Goal: Transaction & Acquisition: Download file/media

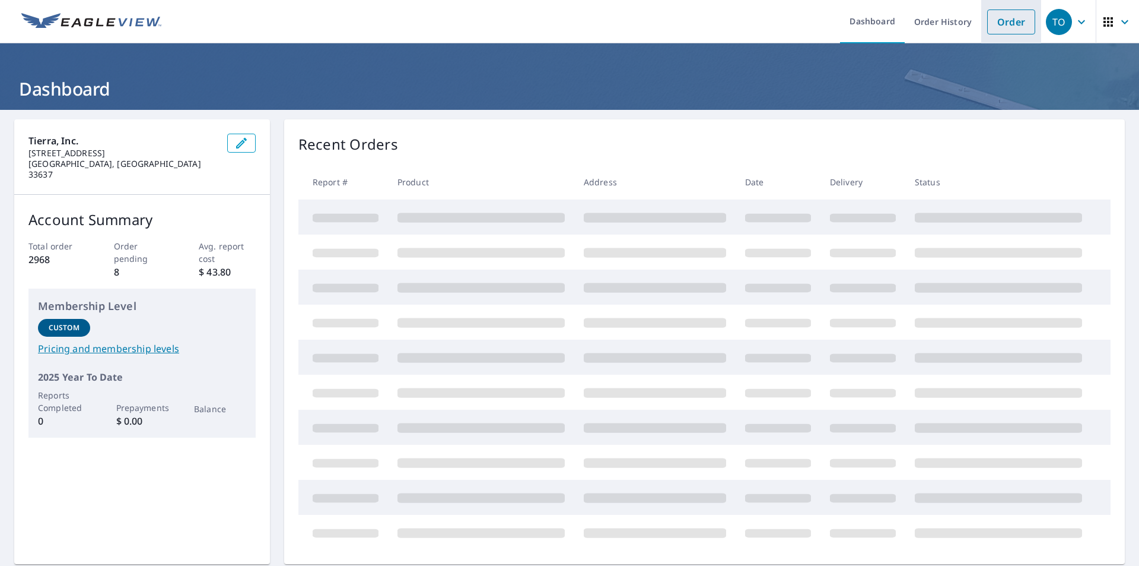
click at [996, 23] on link "Order" at bounding box center [1011, 21] width 48 height 25
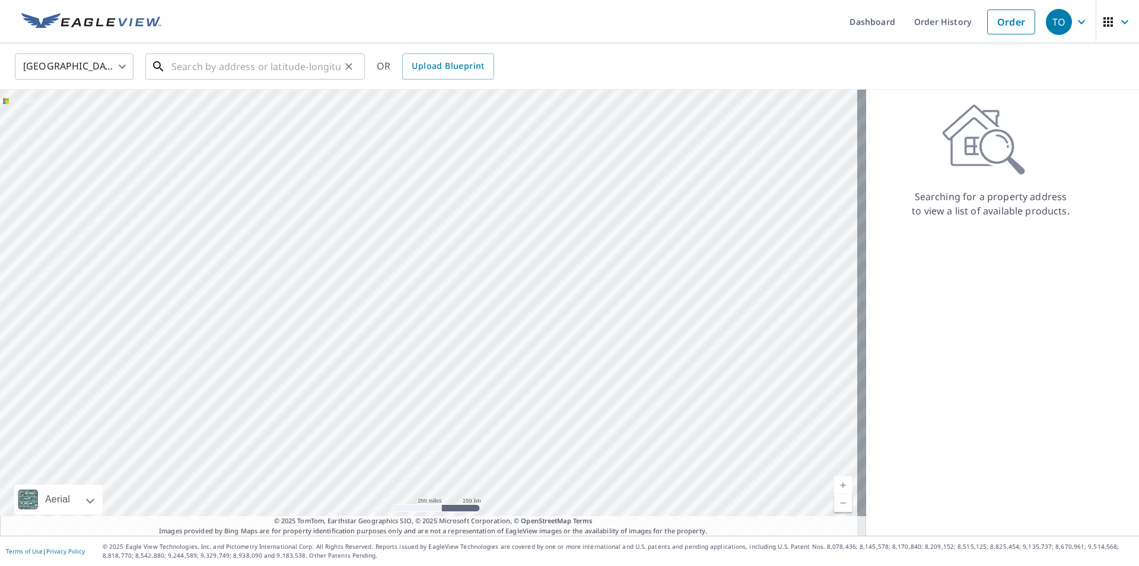
click at [296, 70] on input "text" at bounding box center [256, 66] width 169 height 33
type input "v"
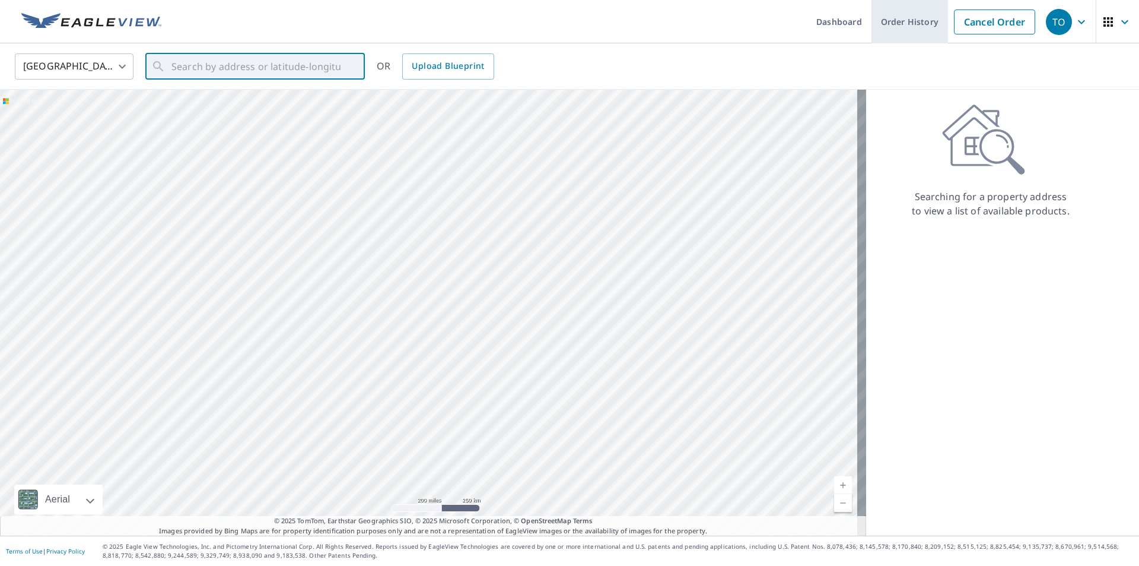
click at [886, 24] on link "Order History" at bounding box center [910, 21] width 77 height 43
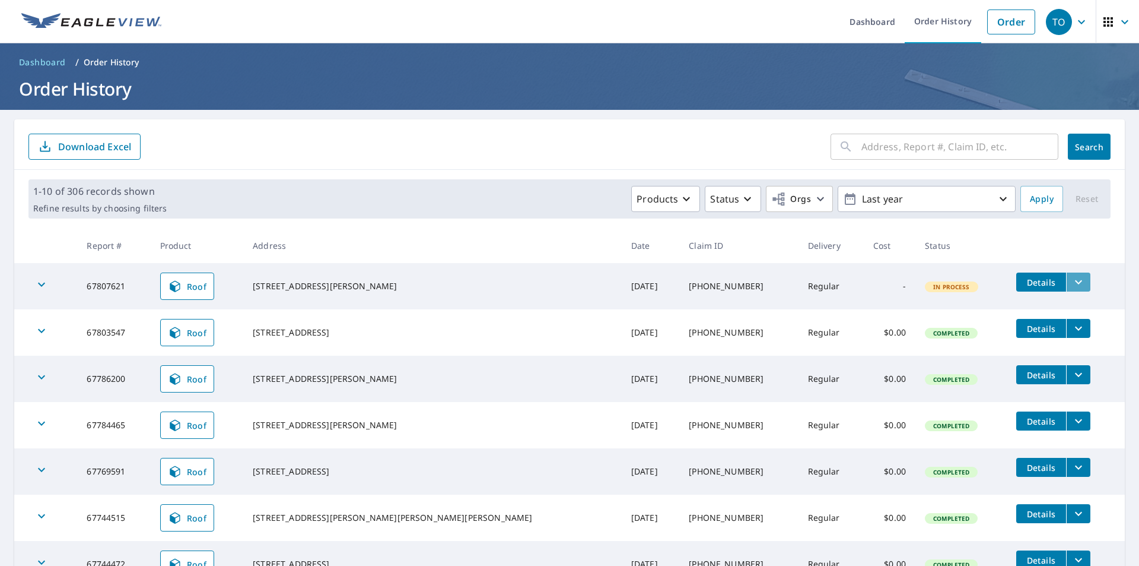
click at [1066, 291] on button "filesDropdownBtn-67807621" at bounding box center [1078, 281] width 24 height 19
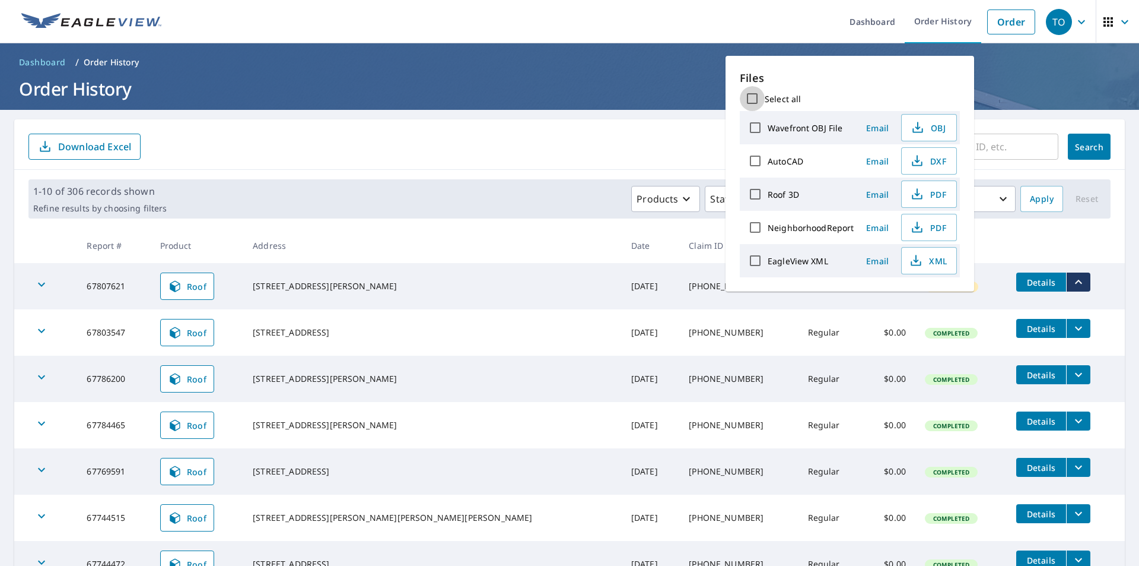
click at [750, 97] on input "Select all" at bounding box center [752, 98] width 25 height 25
checkbox input "true"
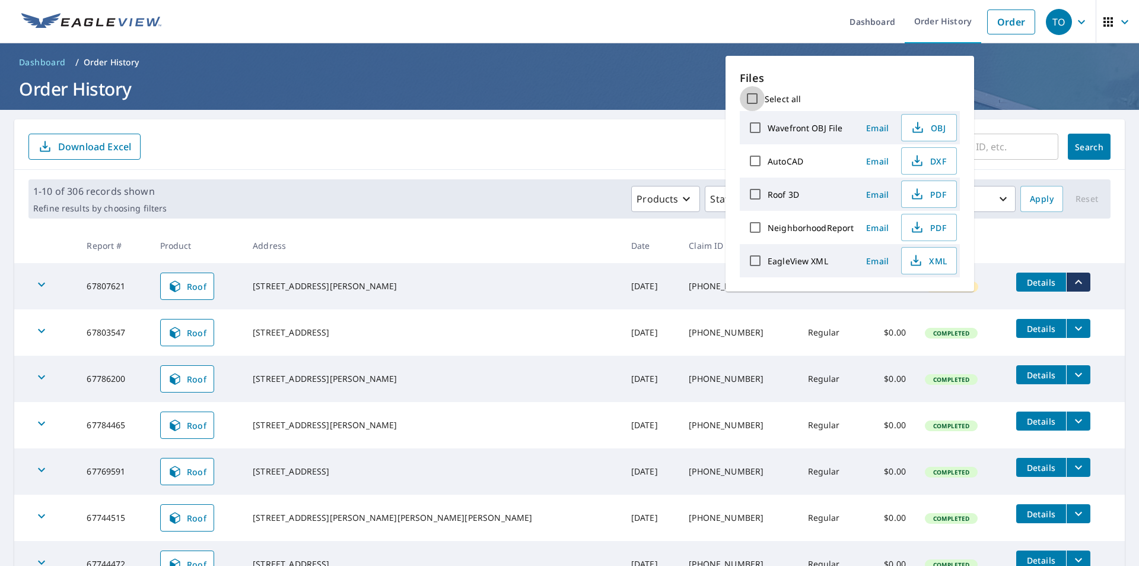
checkbox input "true"
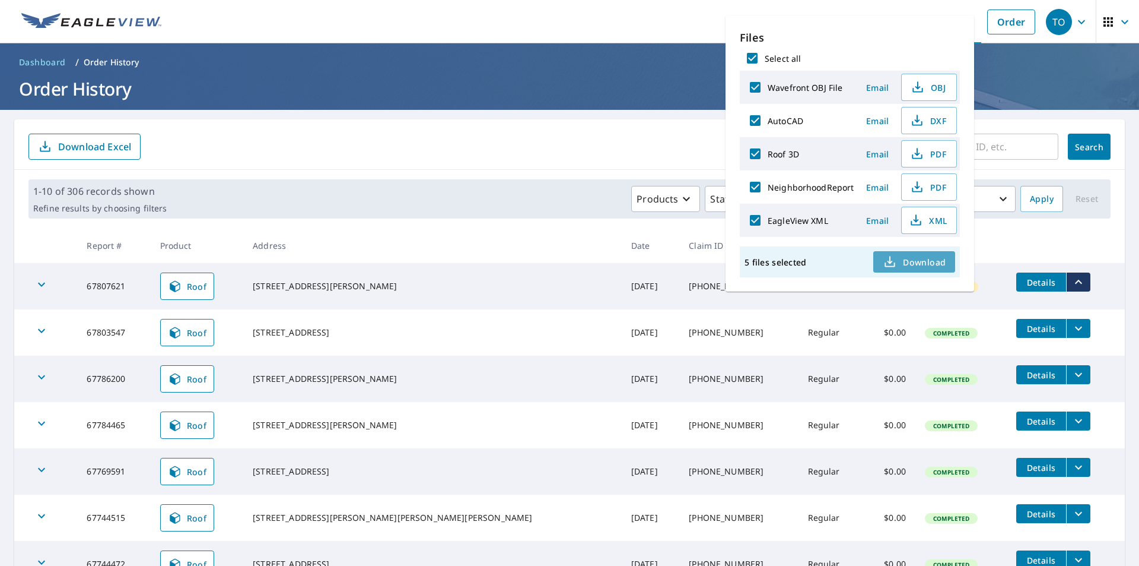
click at [914, 261] on span "Download" at bounding box center [914, 262] width 63 height 14
